Goal: Task Accomplishment & Management: Manage account settings

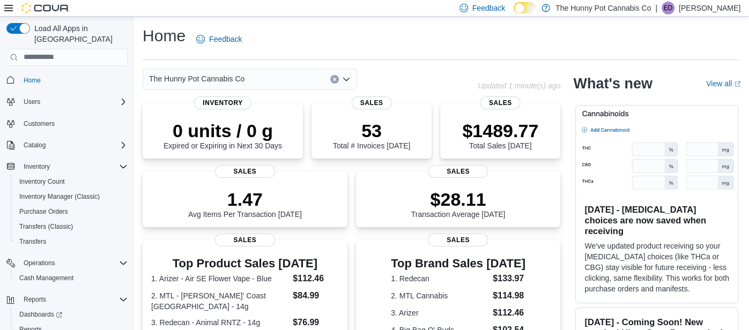
click at [438, 62] on div "Home Feedback The Hunny Pot Cannabis Co Updated 1 minute(s) ago 0 units / 0 g E…" at bounding box center [441, 292] width 615 height 550
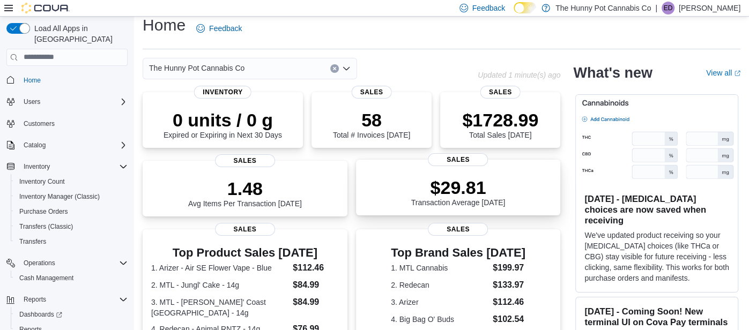
scroll to position [10, 0]
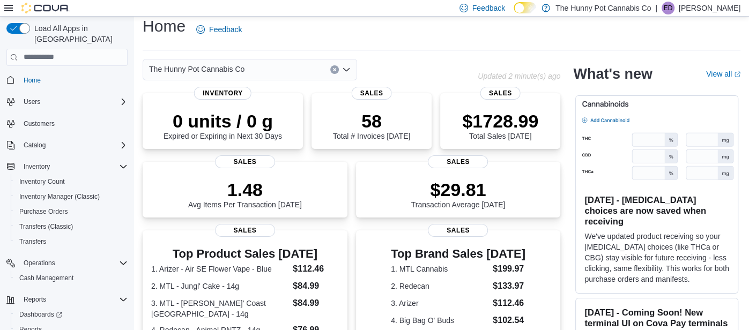
click at [128, 74] on div "Load All Apps in [GEOGRAPHIC_DATA] Home Users Customers Catalog Inventory Inven…" at bounding box center [67, 192] width 130 height 347
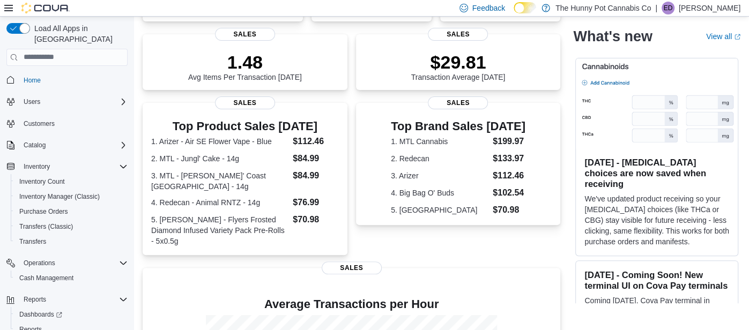
scroll to position [138, 0]
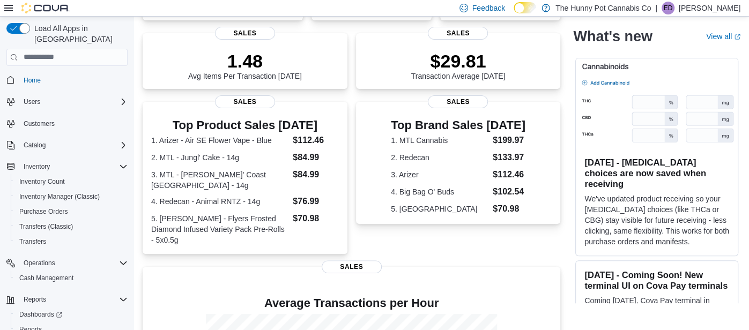
click at [118, 74] on span "Home" at bounding box center [73, 79] width 108 height 13
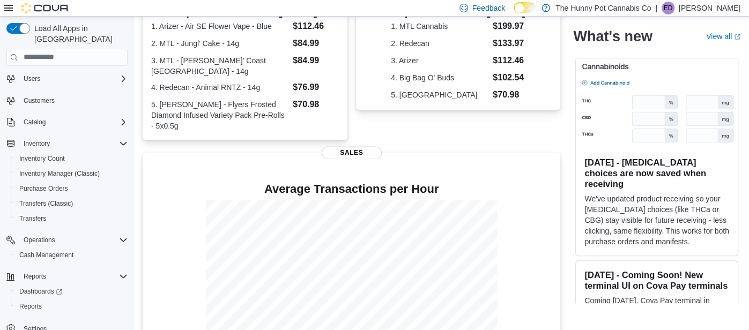
scroll to position [264, 0]
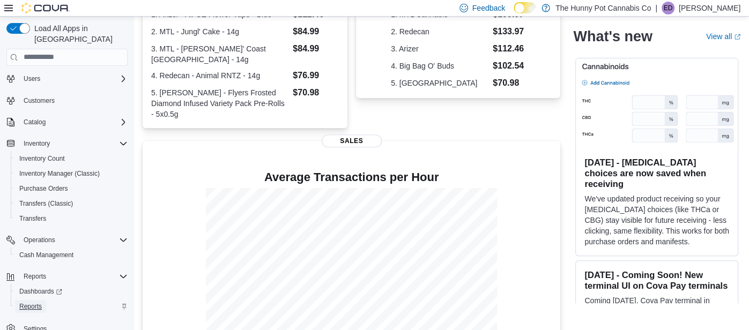
click at [33, 302] on span "Reports" at bounding box center [30, 306] width 23 height 9
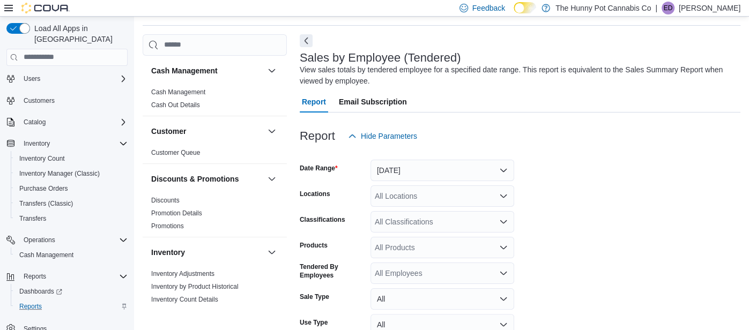
scroll to position [35, 0]
click at [138, 78] on div "Reports Feedback Cash Management Cash Management Cash Out Details Customer Cust…" at bounding box center [441, 196] width 615 height 430
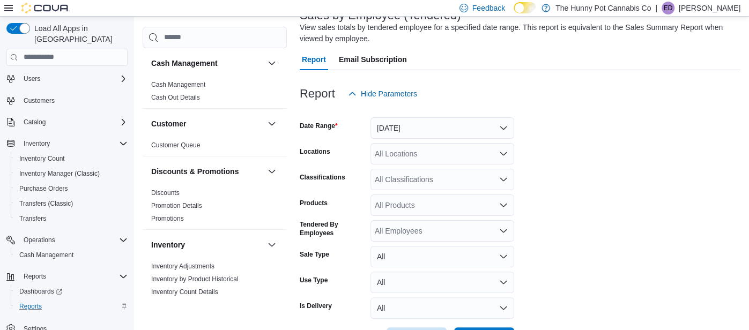
scroll to position [78, 0]
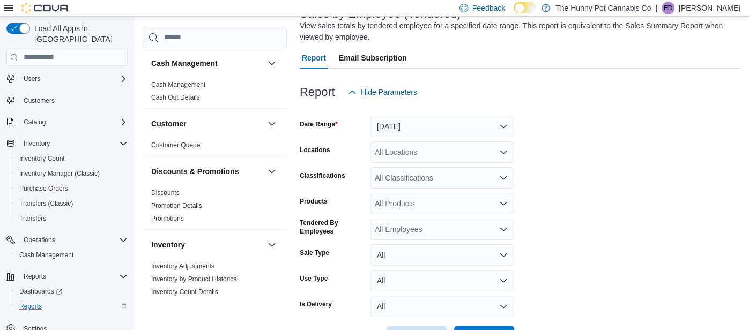
click at [127, 91] on div "Customers" at bounding box center [66, 101] width 121 height 20
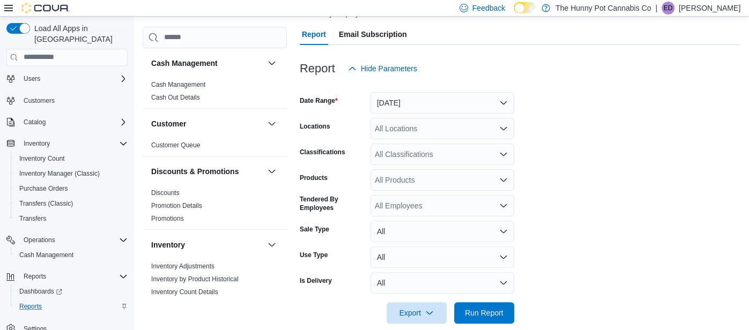
scroll to position [116, 0]
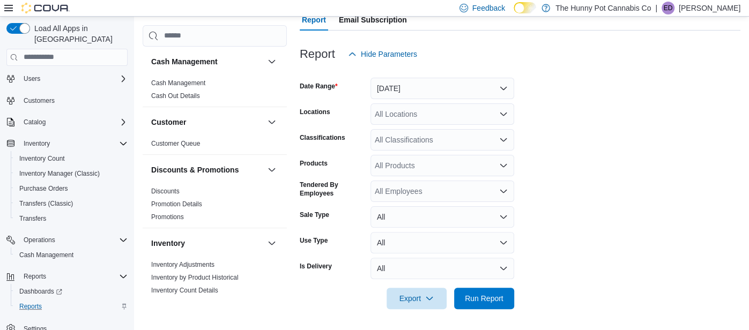
click at [136, 162] on div "Reports Feedback Cash Management Cash Management Cash Out Details Customer Cust…" at bounding box center [441, 115] width 615 height 430
click at [134, 145] on div "Reports Feedback Cash Management Cash Management Cash Out Details Customer Cust…" at bounding box center [441, 115] width 615 height 430
click at [131, 153] on div "Load All Apps in [GEOGRAPHIC_DATA] Home Users Customers Catalog Inventory Inven…" at bounding box center [67, 192] width 130 height 347
click at [133, 163] on div "Load All Apps in [GEOGRAPHIC_DATA] Home Users Customers Catalog Inventory Inven…" at bounding box center [67, 175] width 134 height 317
click at [136, 141] on div "Reports Feedback Cash Management Cash Management Cash Out Details Customer Cust…" at bounding box center [441, 115] width 615 height 430
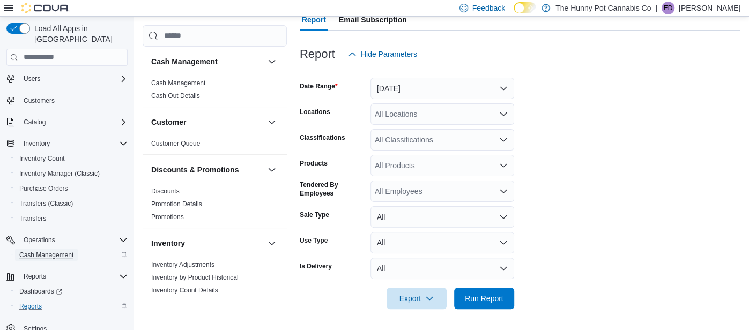
click at [50, 251] on span "Cash Management" at bounding box center [46, 255] width 54 height 9
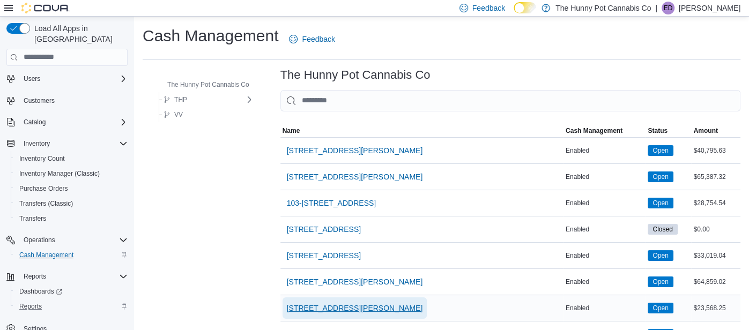
click at [329, 303] on span "[STREET_ADDRESS][PERSON_NAME]" at bounding box center [355, 308] width 136 height 11
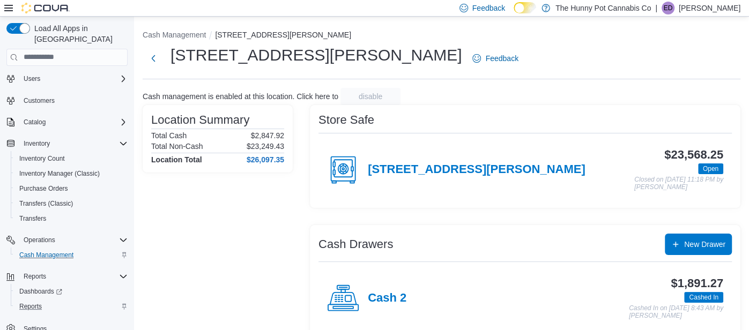
click at [175, 233] on div "Location Summary Total Cash $2,847.92 Total Non-Cash $23,249.43 Location Total …" at bounding box center [218, 251] width 150 height 292
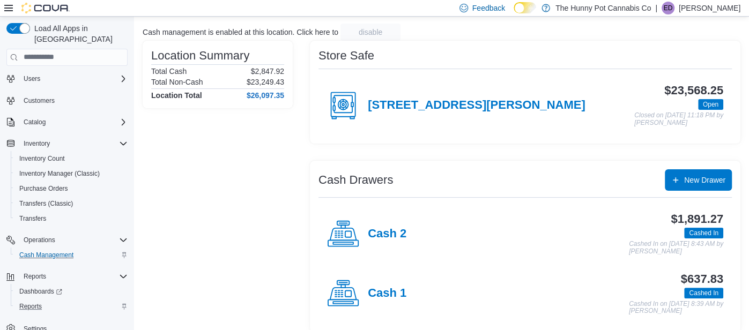
scroll to position [73, 0]
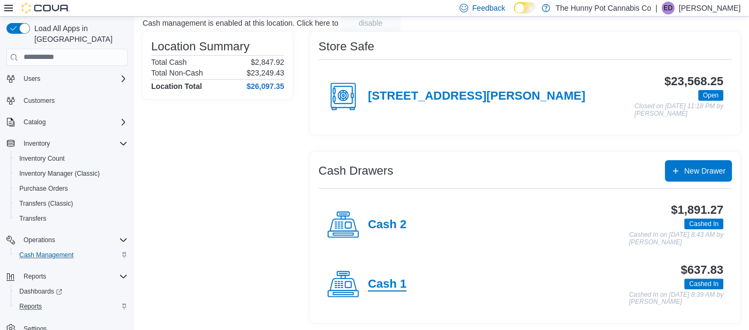
click at [382, 280] on h4 "Cash 1" at bounding box center [387, 285] width 39 height 14
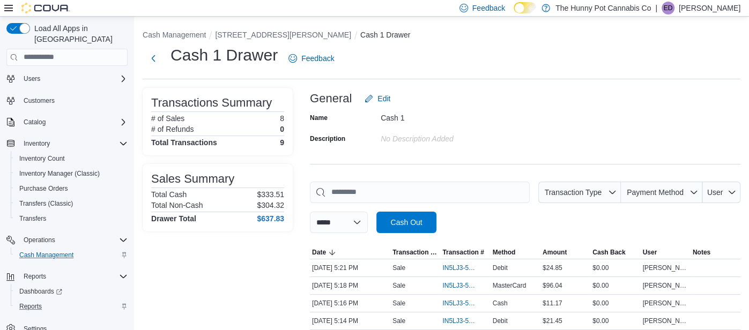
click at [540, 115] on div "Name Cash 1 Description No Description added" at bounding box center [525, 128] width 430 height 38
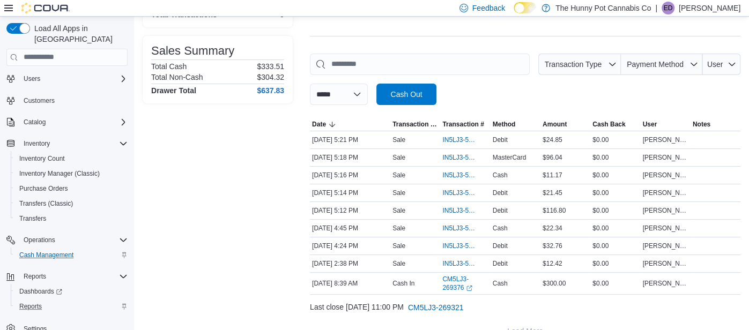
scroll to position [146, 0]
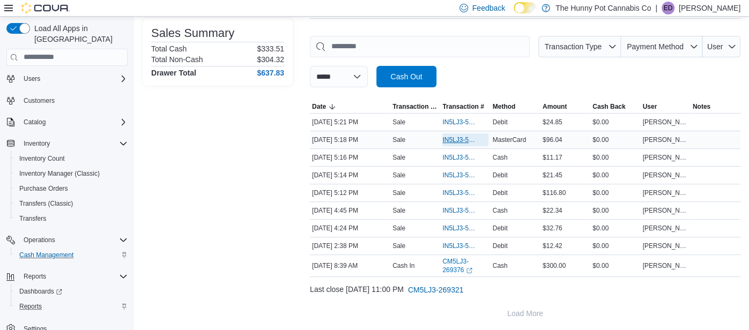
click at [452, 139] on span "IN5LJ3-5949411" at bounding box center [459, 140] width 35 height 9
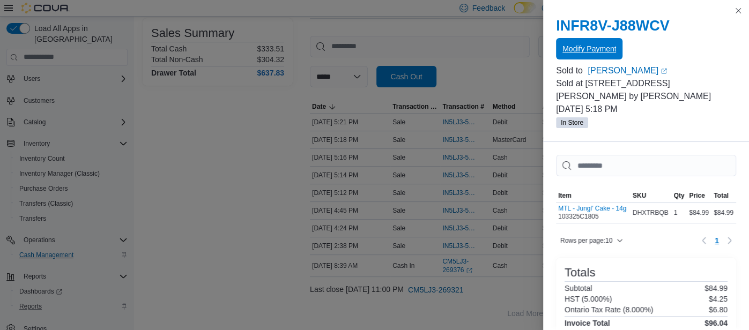
click at [594, 50] on span "Modify Payment" at bounding box center [589, 48] width 54 height 11
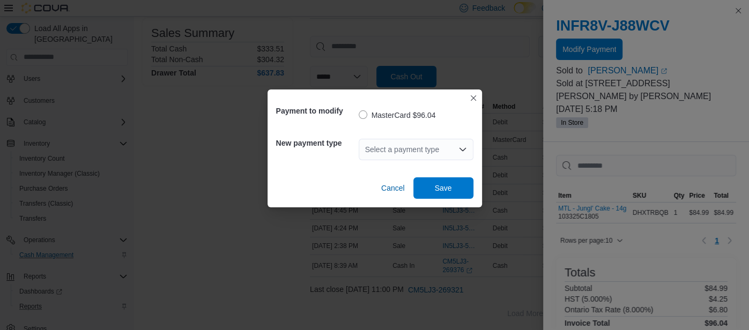
click at [413, 151] on div "Select a payment type" at bounding box center [416, 149] width 115 height 21
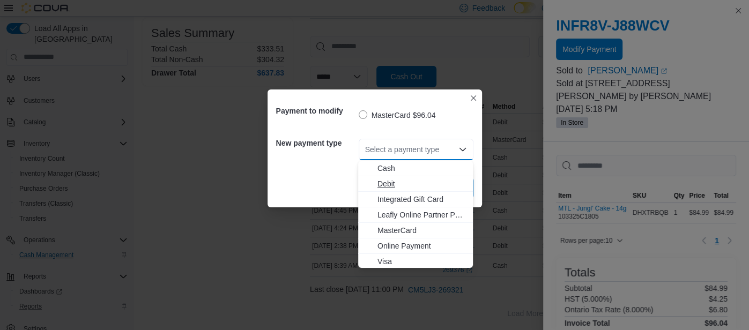
click at [390, 180] on span "Debit" at bounding box center [421, 183] width 89 height 11
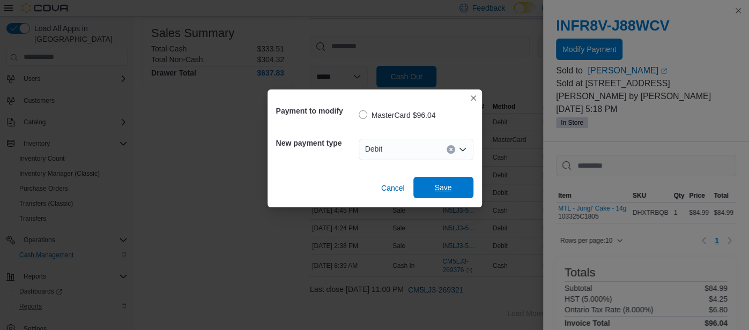
click at [429, 187] on span "Save" at bounding box center [443, 187] width 47 height 21
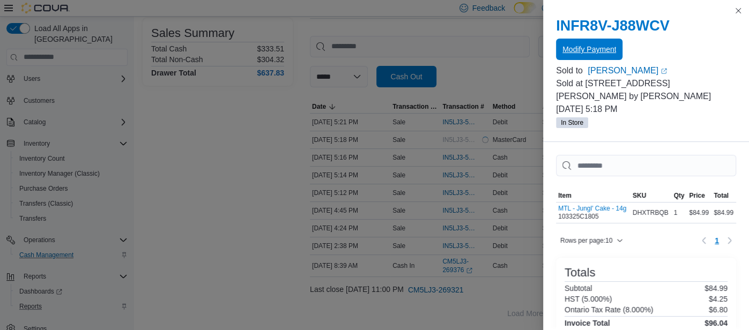
scroll to position [0, 0]
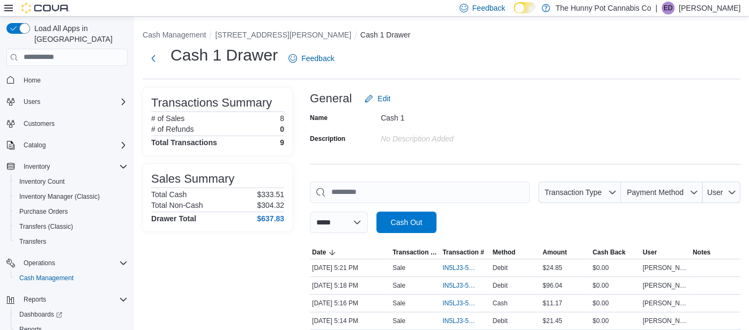
click at [557, 144] on div "Name Cash 1 Description No Description added" at bounding box center [525, 128] width 430 height 38
click at [466, 281] on span "IN5LJ3-5949411" at bounding box center [459, 285] width 35 height 9
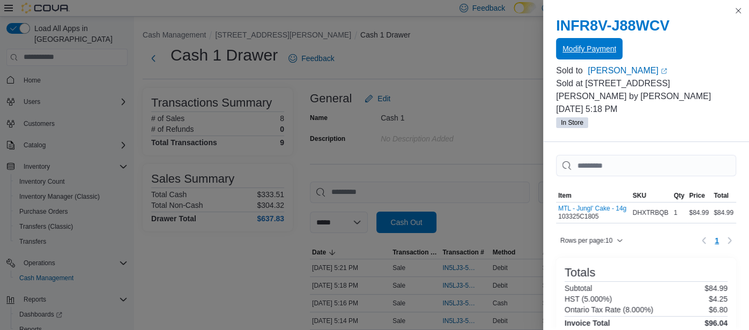
click at [570, 59] on span "Modify Payment" at bounding box center [589, 48] width 54 height 21
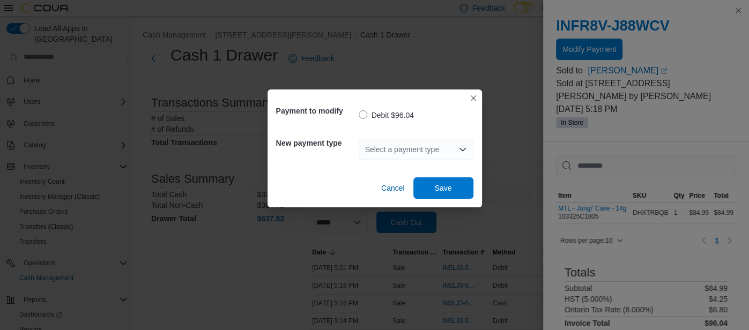
click at [526, 70] on div "Payment to modify Debit $96.04 New payment type Select a payment type Cancel Sa…" at bounding box center [374, 165] width 749 height 330
